Goal: Transaction & Acquisition: Book appointment/travel/reservation

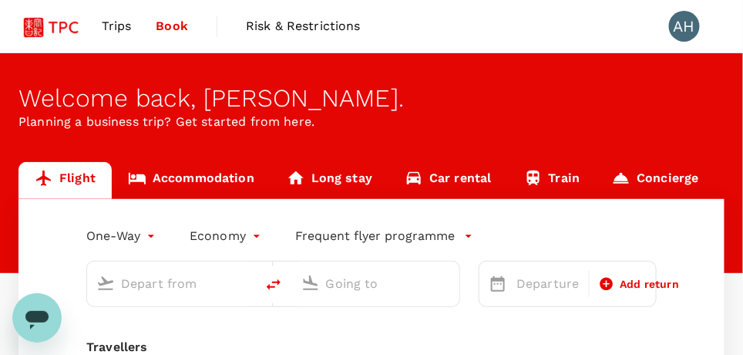
type input "roundtrip"
type input "Singapore Changi (SIN)"
type input "Athens Intl (ATH)"
type input "Singapore Changi (SIN)"
type input "Athens Intl (ATH)"
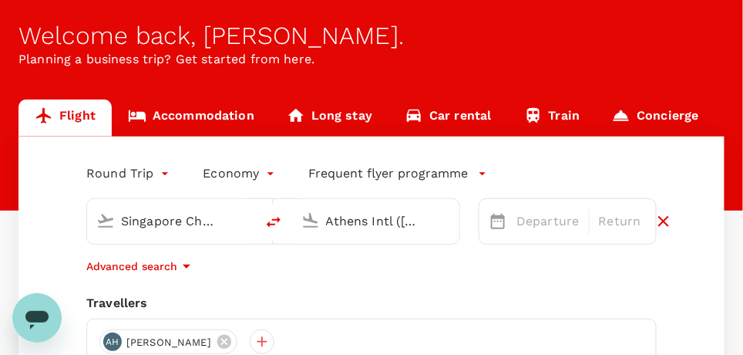
scroll to position [140, 0]
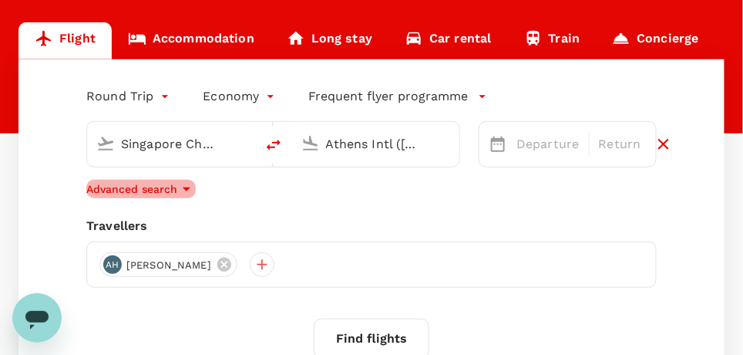
click at [180, 190] on icon "button" at bounding box center [186, 189] width 19 height 19
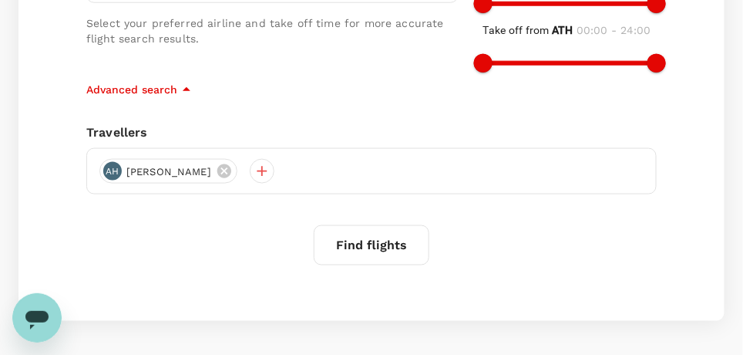
scroll to position [371, 0]
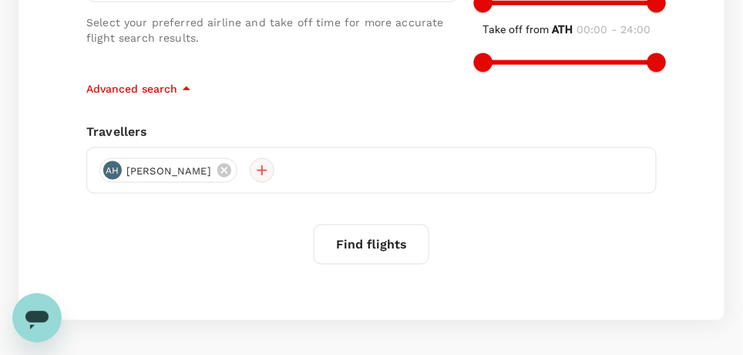
click at [250, 162] on div at bounding box center [262, 170] width 25 height 25
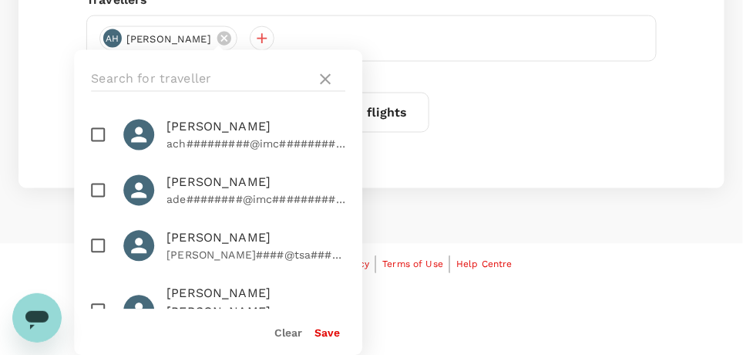
scroll to position [0, 0]
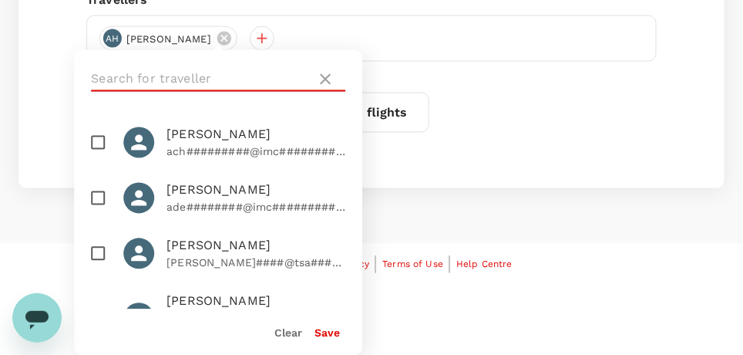
click at [103, 69] on input "text" at bounding box center [200, 79] width 219 height 25
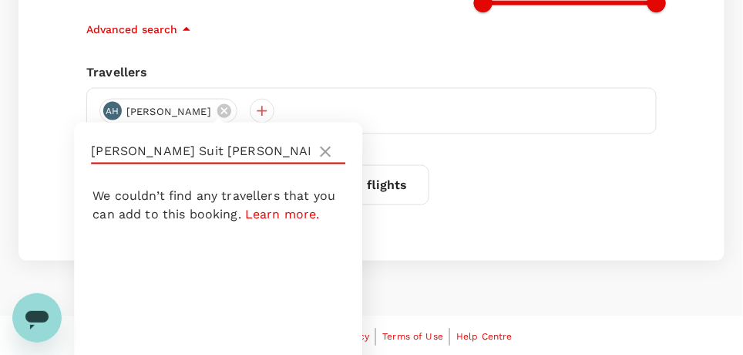
type input "Lau Suit Yeng"
click at [365, 97] on div "AH Anne Ho" at bounding box center [371, 111] width 571 height 46
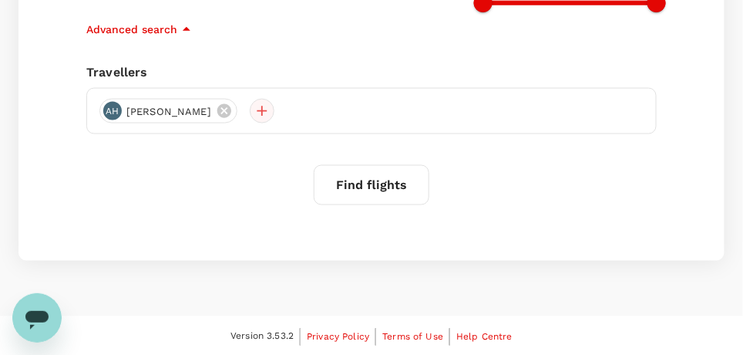
click at [250, 113] on div at bounding box center [262, 111] width 25 height 25
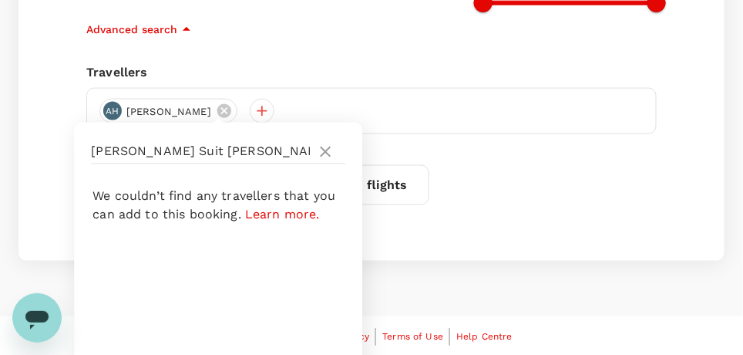
click at [292, 213] on span "Learn more." at bounding box center [282, 214] width 75 height 15
click at [327, 151] on icon at bounding box center [325, 152] width 19 height 19
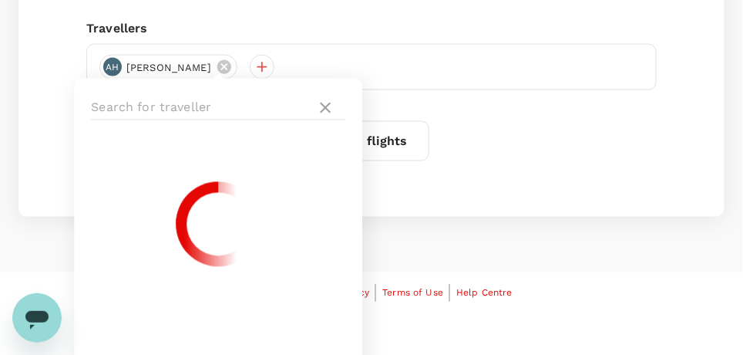
scroll to position [503, 0]
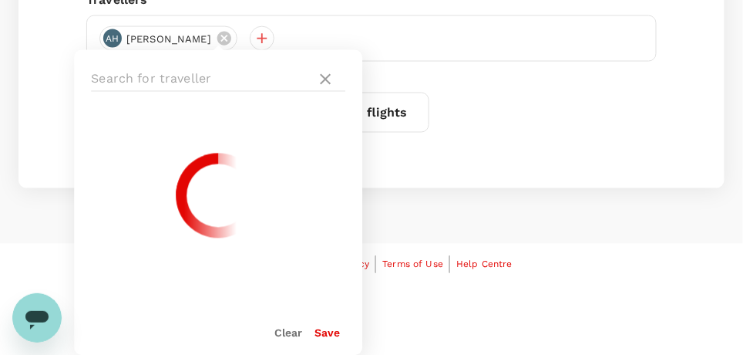
click at [291, 332] on button "Clear" at bounding box center [289, 333] width 28 height 12
click at [291, 309] on ul at bounding box center [218, 209] width 288 height 200
